Goal: Book appointment/travel/reservation

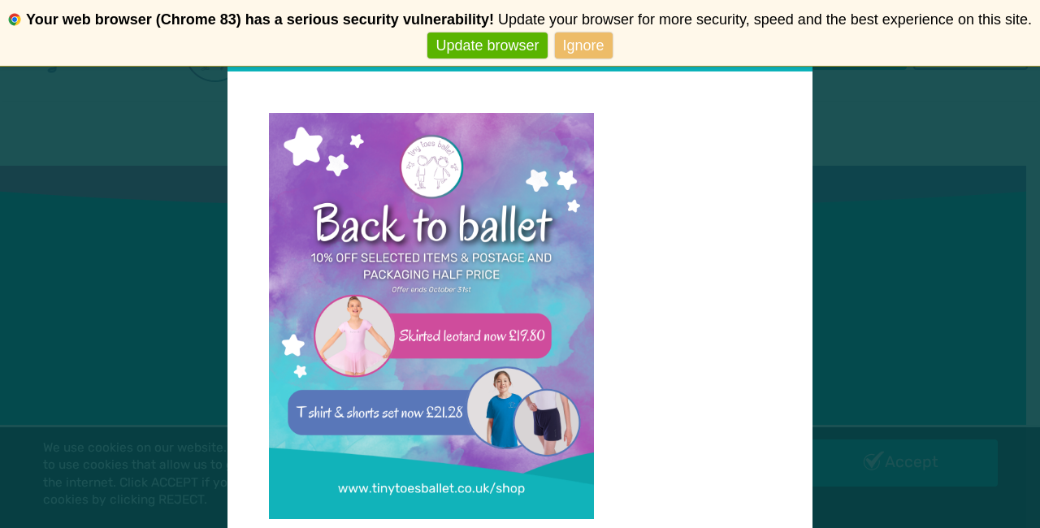
scroll to position [16, 0]
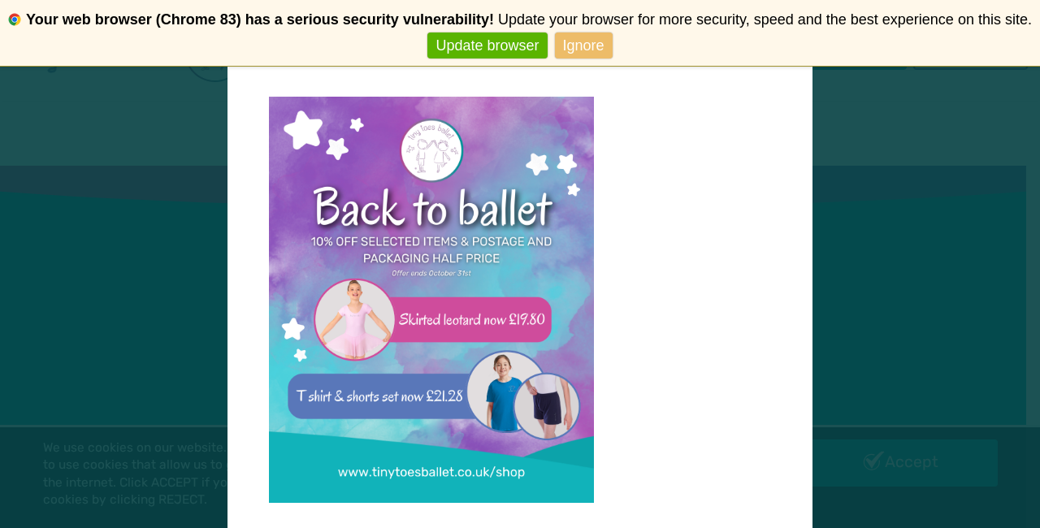
click at [699, 351] on p at bounding box center [520, 311] width 503 height 428
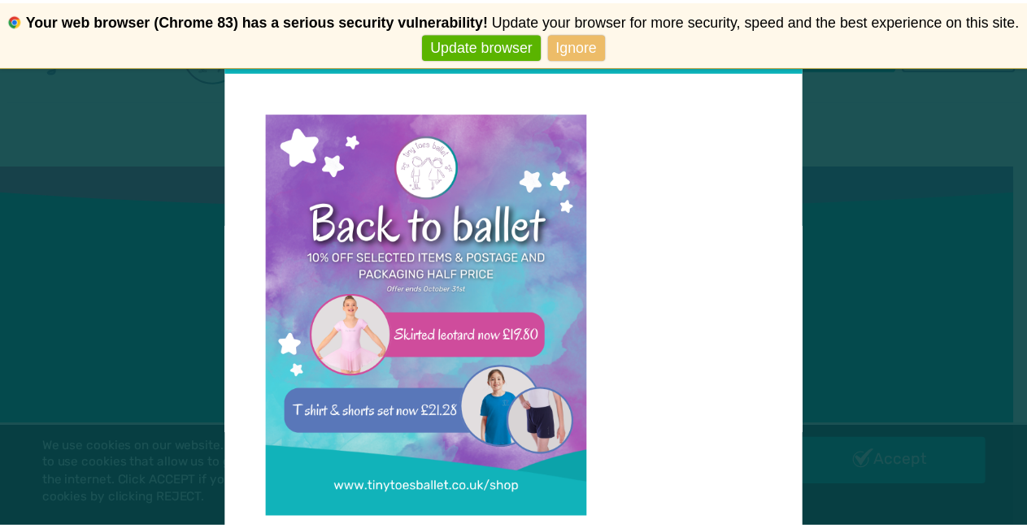
scroll to position [90, 0]
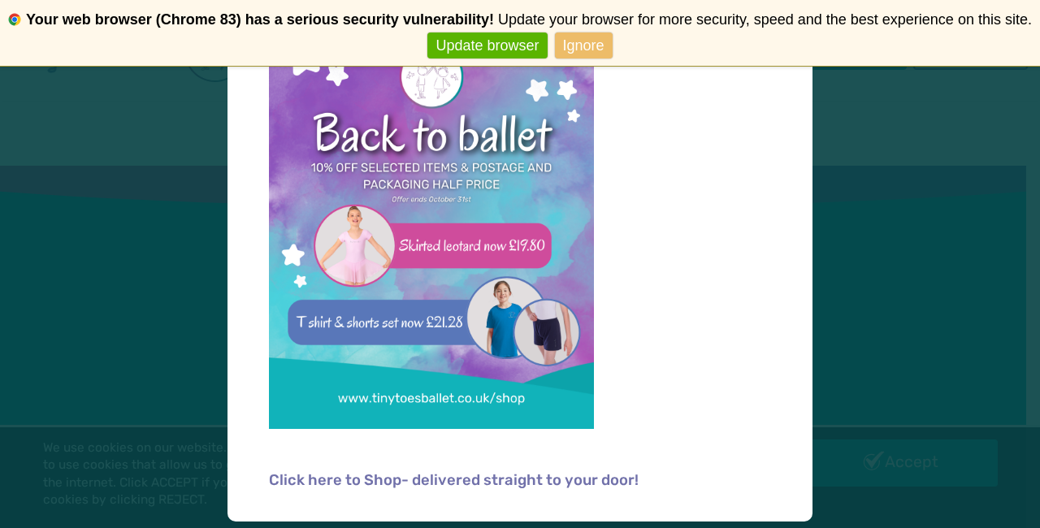
click at [948, 380] on div "Back to Ballet Offer Click here to Shop- delivered straight to your door!" at bounding box center [520, 264] width 1040 height 528
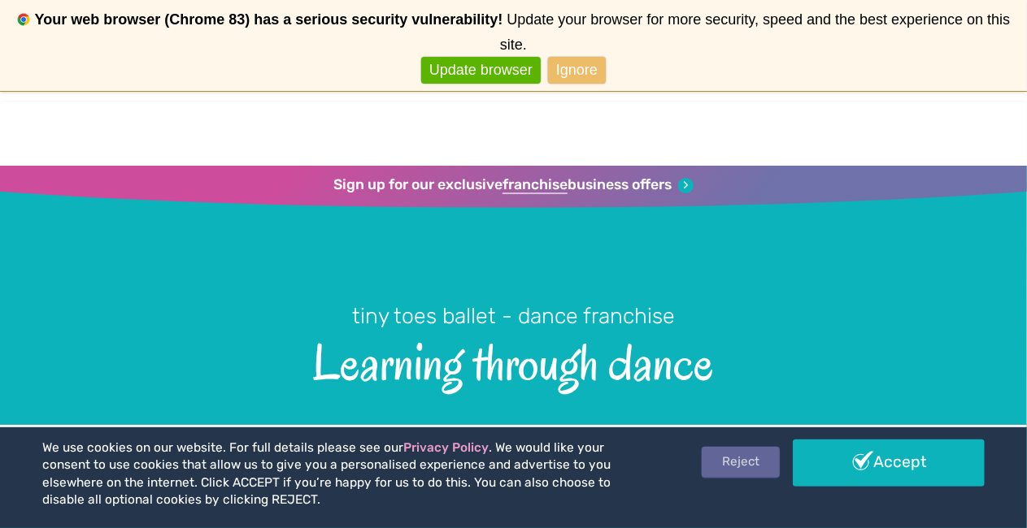
click at [758, 458] on link "Reject" at bounding box center [740, 462] width 78 height 31
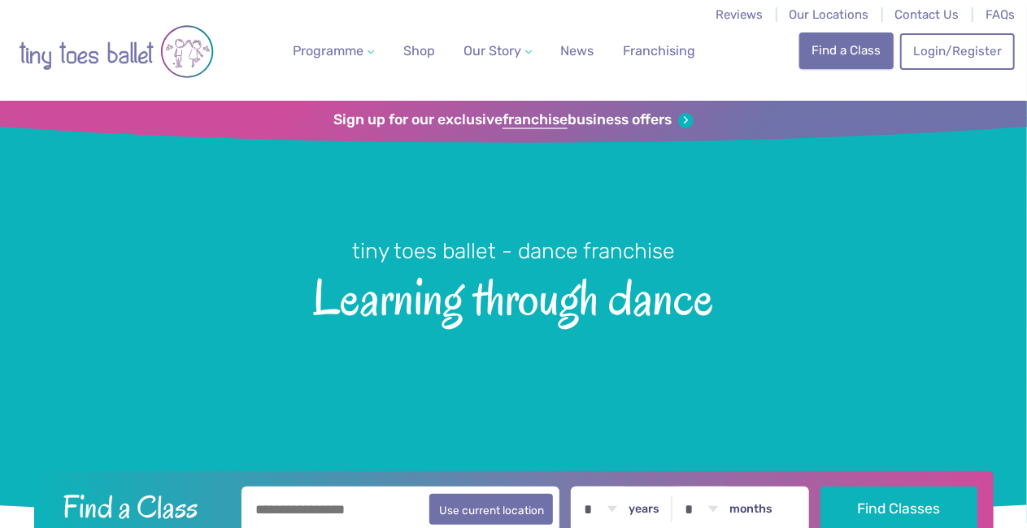
click at [855, 49] on link "Find a Class" at bounding box center [846, 51] width 94 height 36
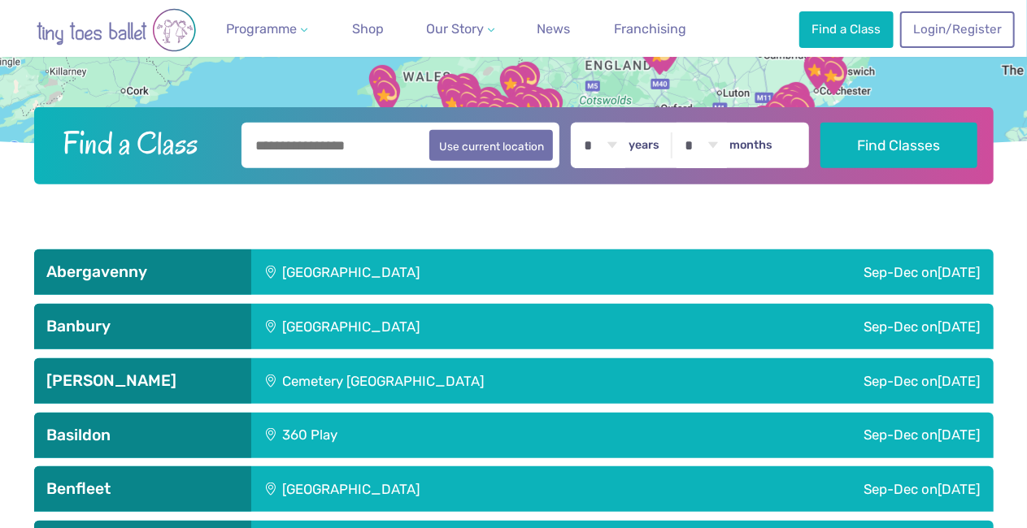
scroll to position [366, 0]
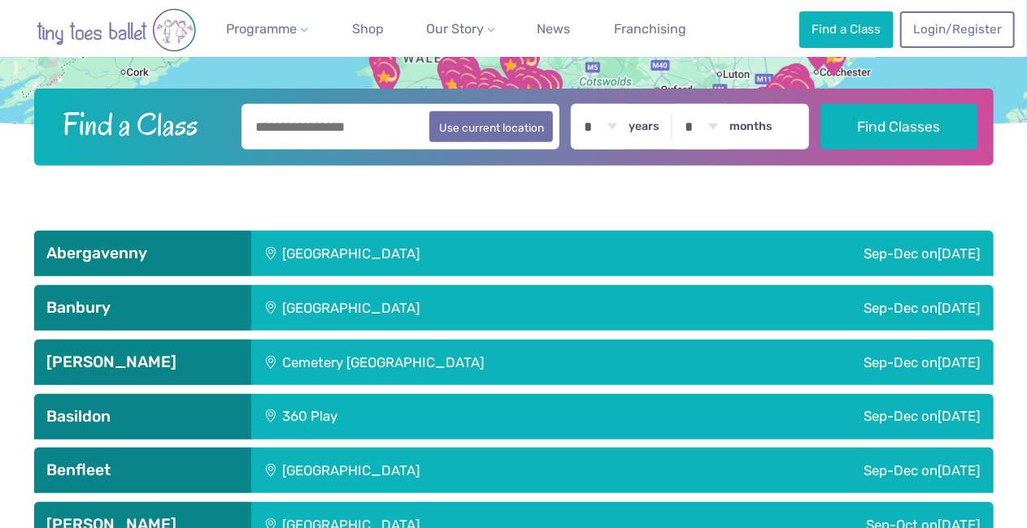
click at [380, 135] on input "text" at bounding box center [400, 127] width 319 height 46
click at [475, 130] on button "Use current location" at bounding box center [491, 126] width 124 height 31
type input "**********"
click at [606, 121] on select "* * * * * * * * * * ** ** **" at bounding box center [600, 127] width 50 height 46
select select "*"
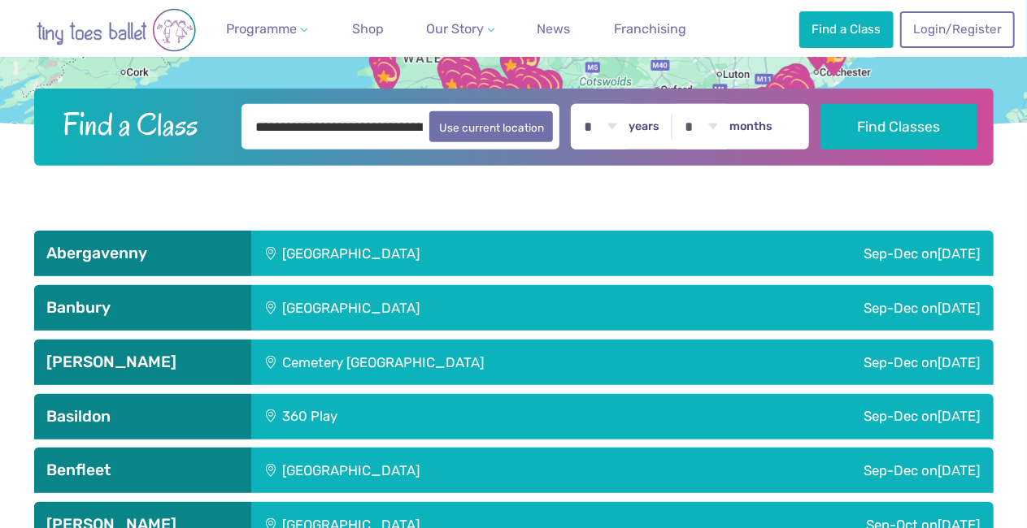
click at [575, 104] on select "* * * * * * * * * * ** ** **" at bounding box center [600, 127] width 50 height 46
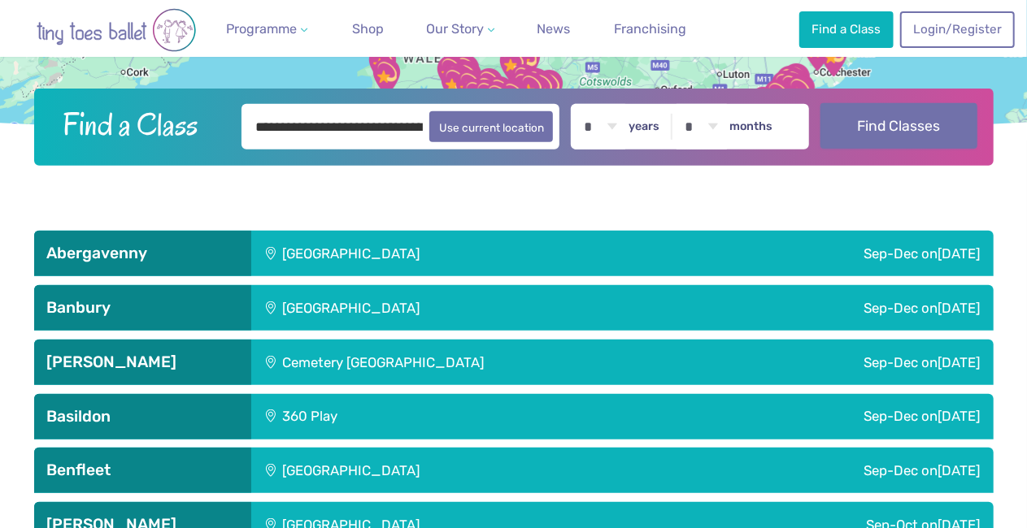
click at [879, 130] on button "Find Classes" at bounding box center [898, 126] width 157 height 46
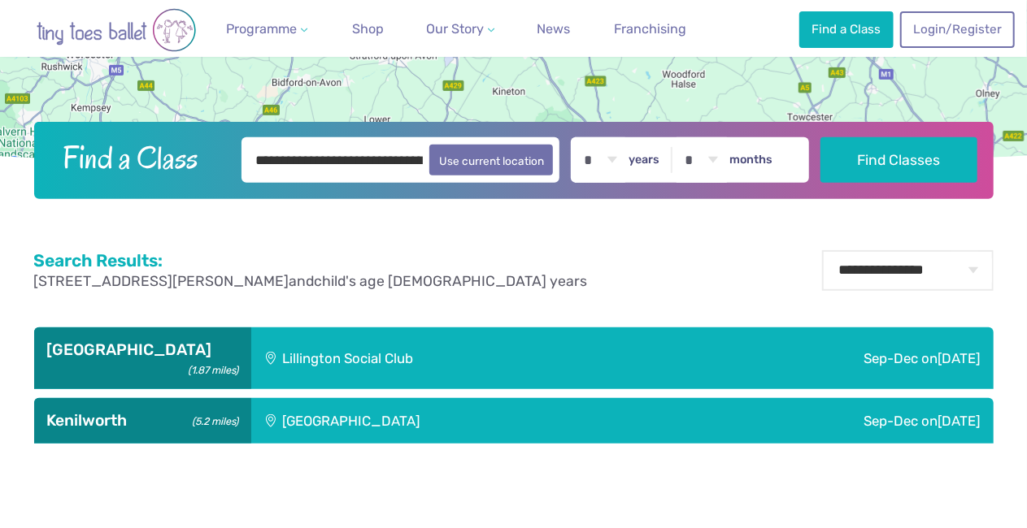
scroll to position [367, 0]
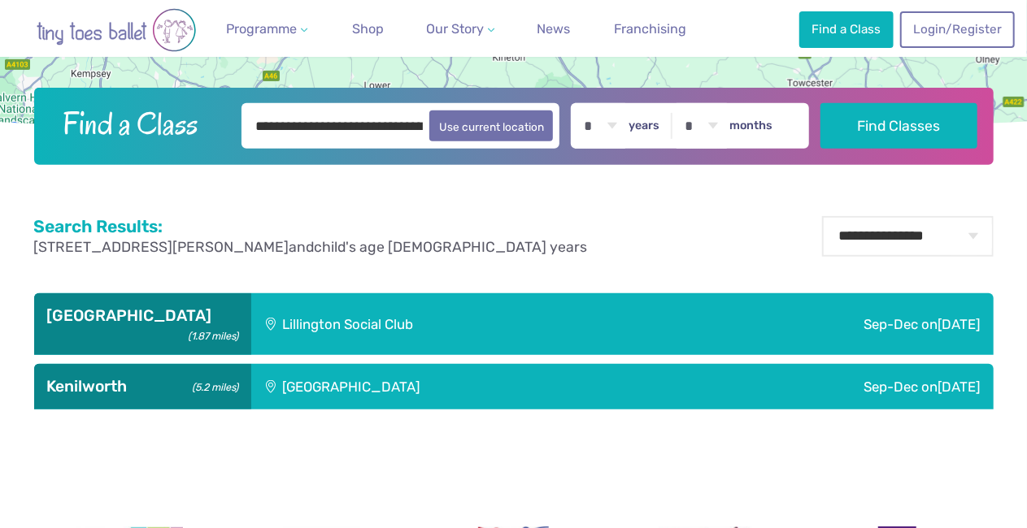
click at [949, 318] on span "Sunday" at bounding box center [959, 324] width 42 height 16
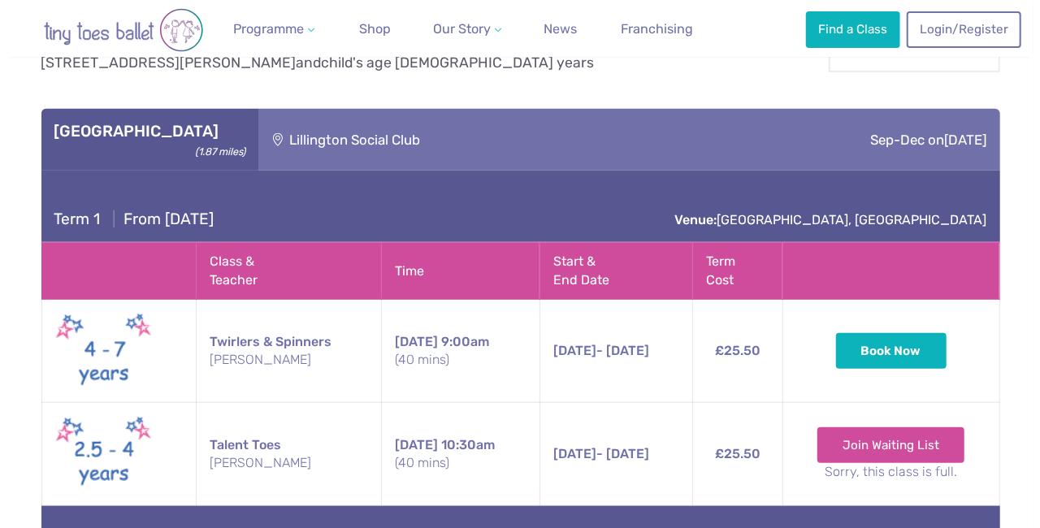
scroll to position [562, 0]
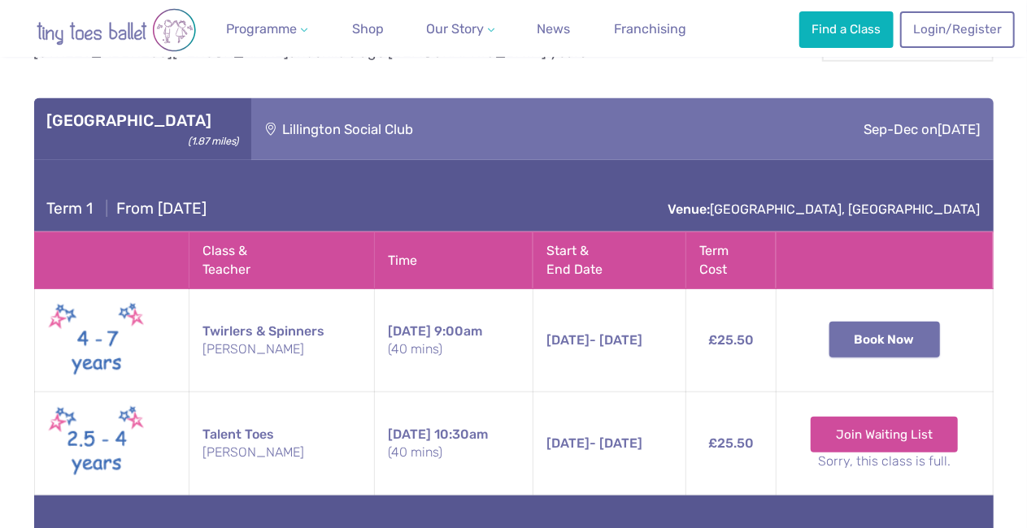
click at [910, 322] on button "Book Now" at bounding box center [884, 340] width 111 height 36
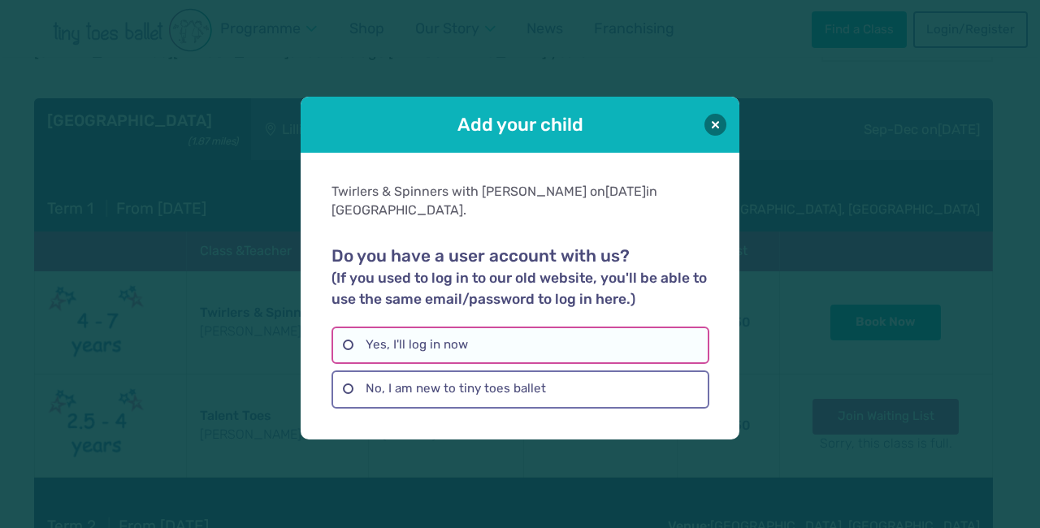
click at [478, 335] on label "Yes, I'll log in now" at bounding box center [520, 345] width 377 height 37
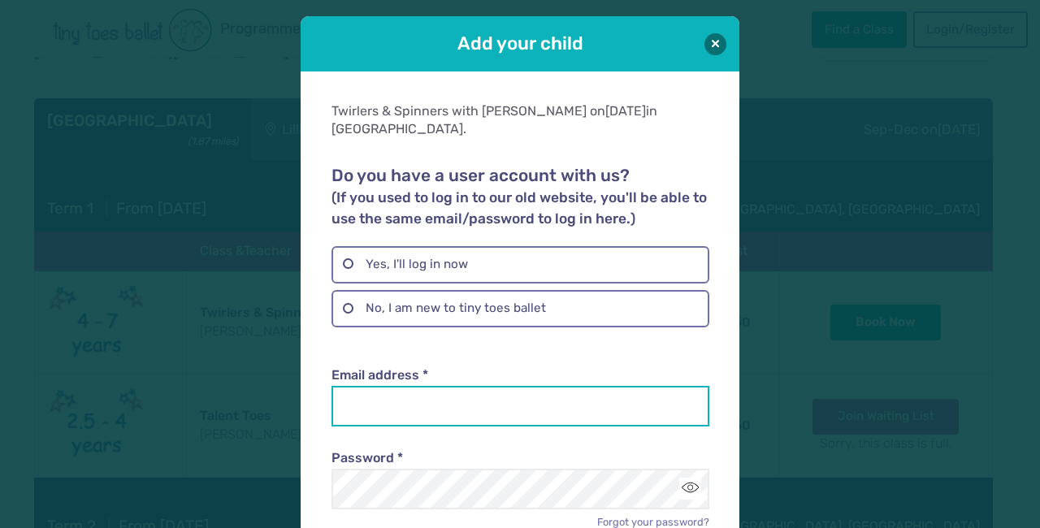
click at [503, 386] on input "Email address *" at bounding box center [520, 406] width 377 height 41
click at [515, 389] on input "**********" at bounding box center [520, 406] width 377 height 41
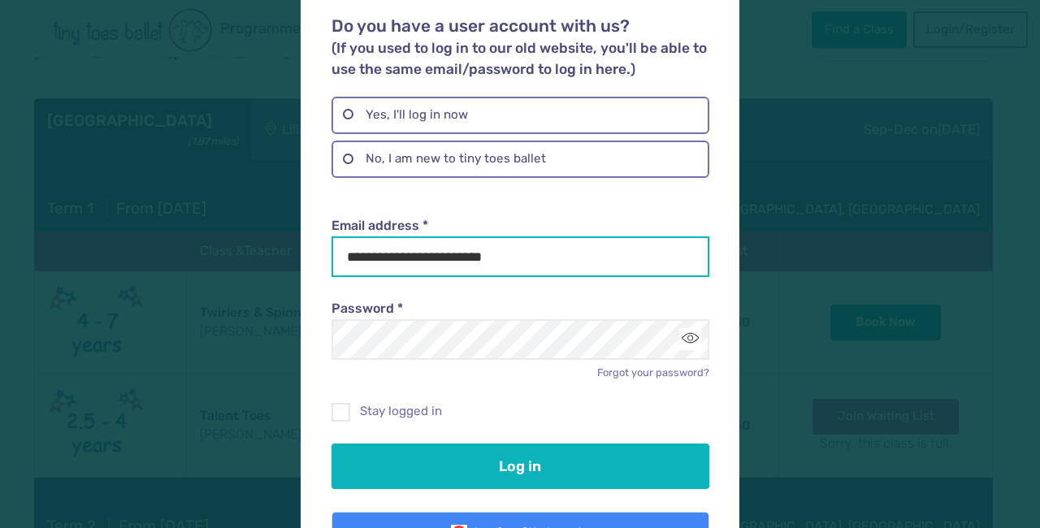
scroll to position [156, 0]
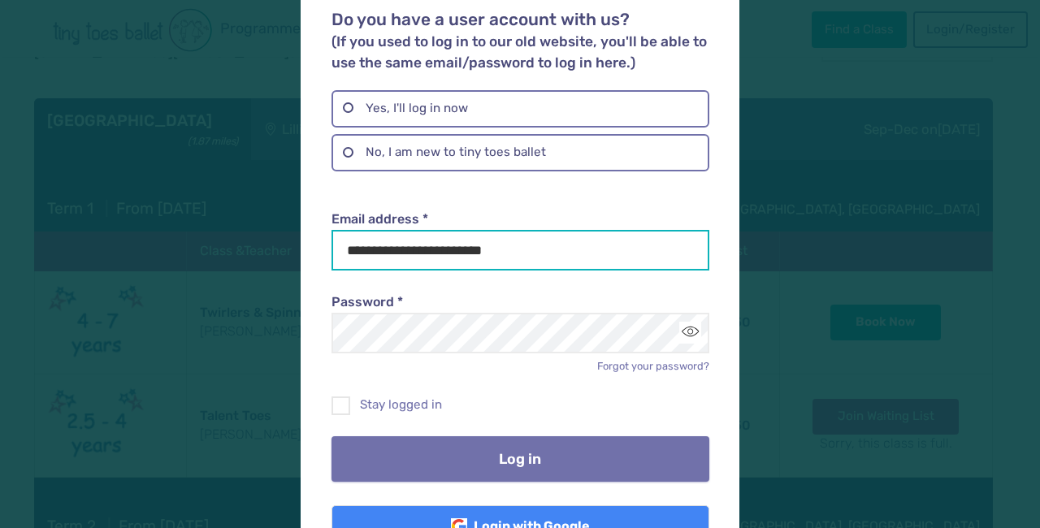
type input "**********"
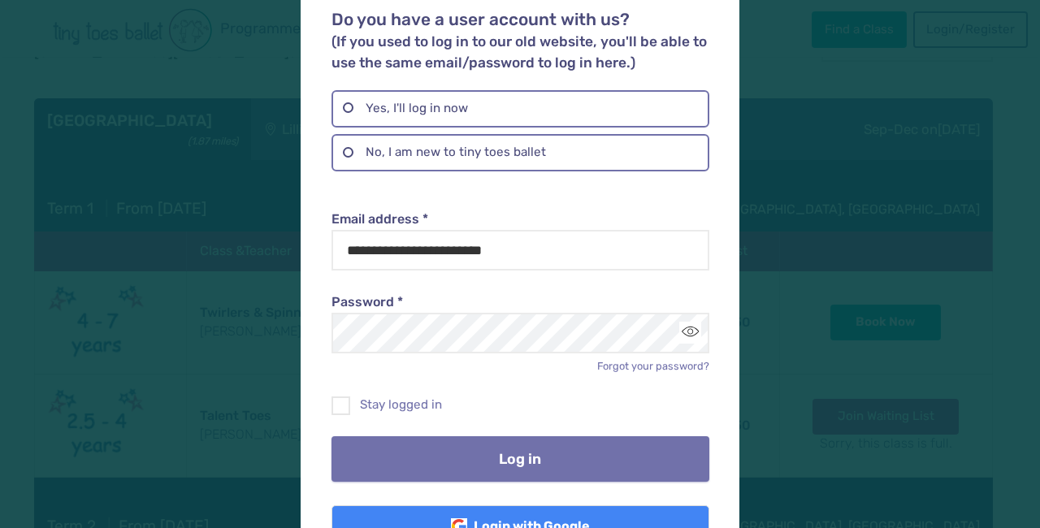
click at [519, 436] on button "Log in" at bounding box center [520, 459] width 377 height 46
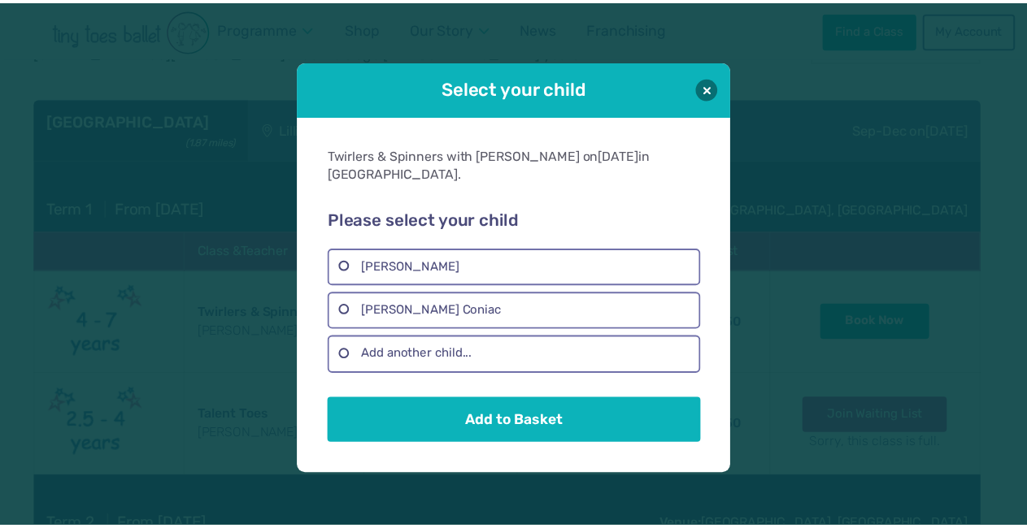
scroll to position [0, 0]
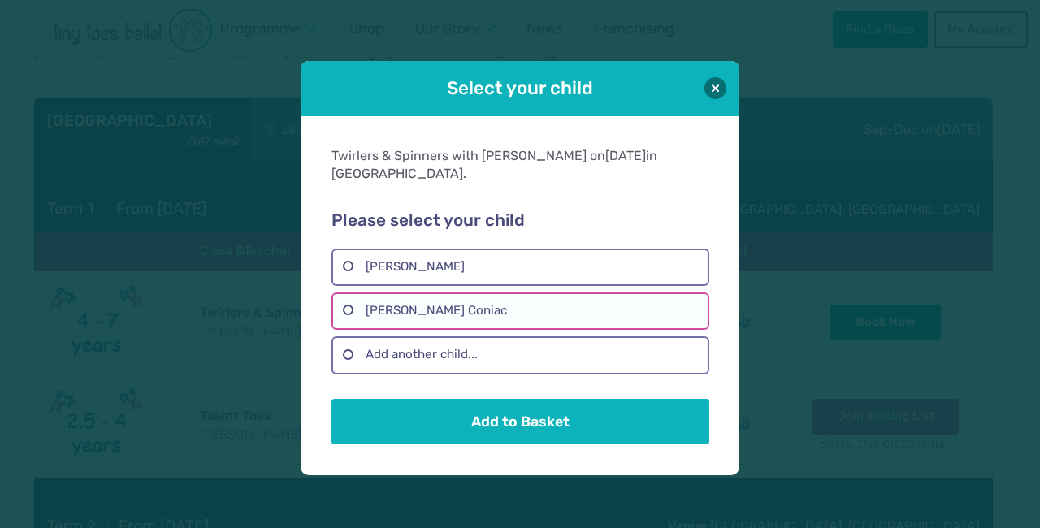
click at [445, 299] on label "Florina Coniac" at bounding box center [520, 311] width 377 height 37
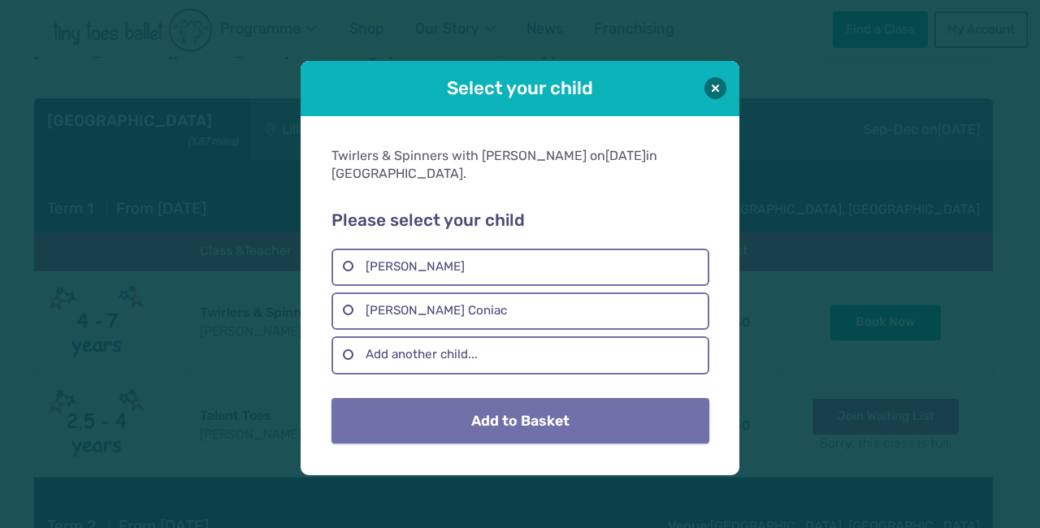
click at [537, 417] on button "Add to Basket" at bounding box center [520, 421] width 377 height 46
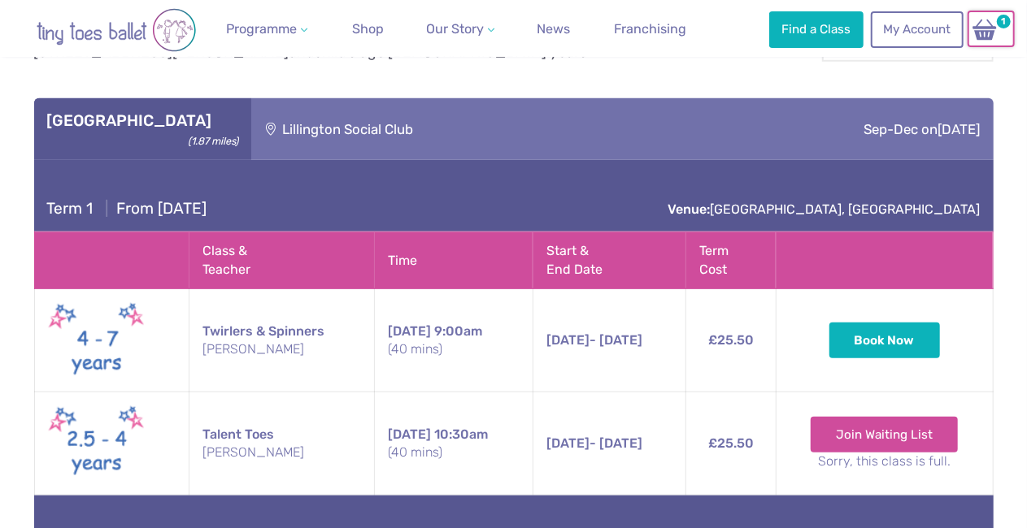
click at [998, 30] on img at bounding box center [984, 30] width 31 height 24
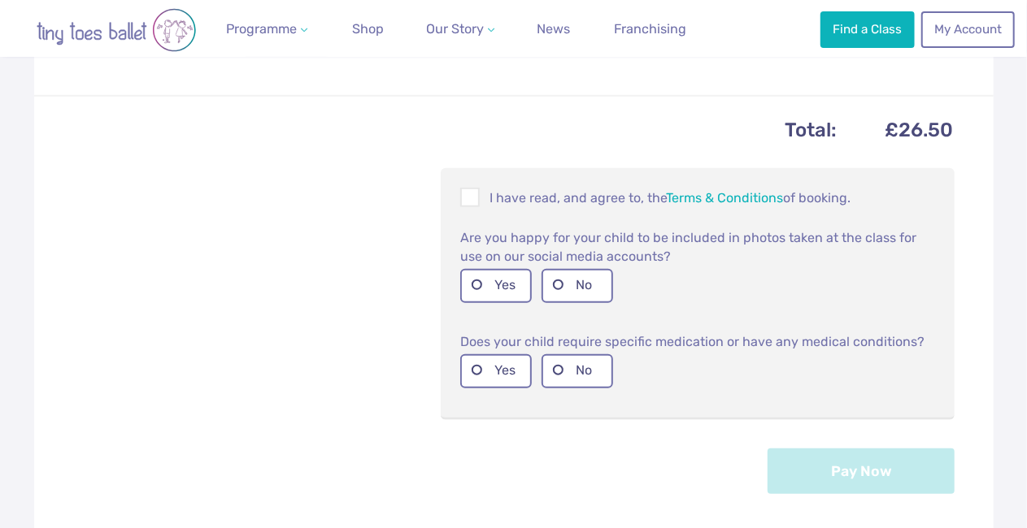
scroll to position [633, 0]
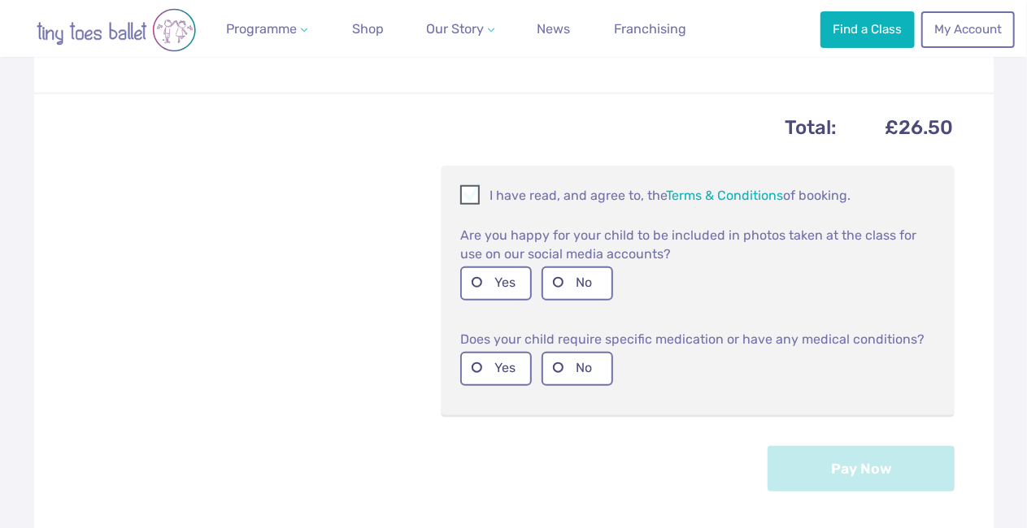
click at [471, 202] on span at bounding box center [471, 197] width 18 height 15
click at [587, 288] on label "No" at bounding box center [577, 283] width 72 height 33
click at [593, 376] on label "No" at bounding box center [577, 368] width 72 height 33
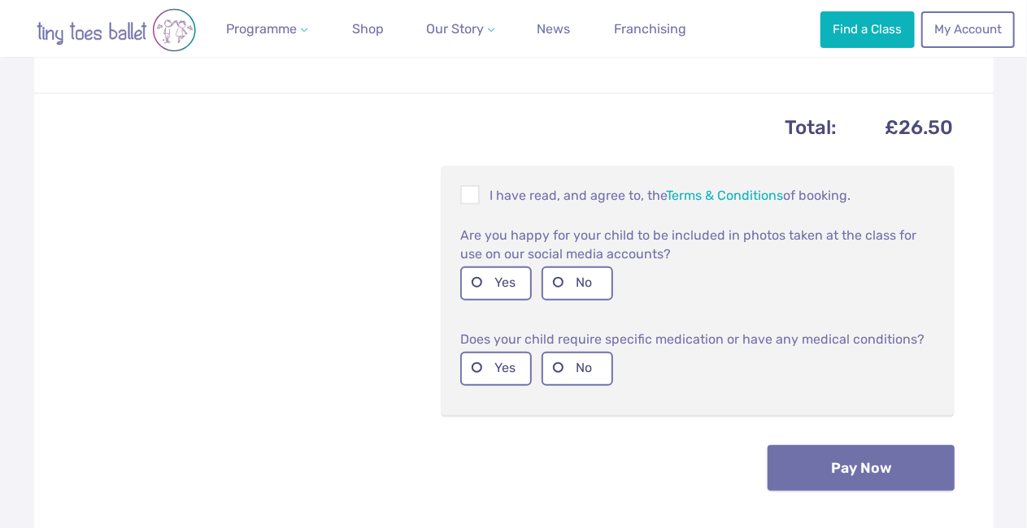
click at [862, 471] on button "Pay Now" at bounding box center [860, 468] width 187 height 46
